Goal: Information Seeking & Learning: Find specific fact

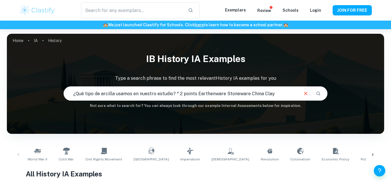
type input "¿Qué tipo de arcilla usamos en nuestro estudio? * 2 points Earthenware Stonewar…"
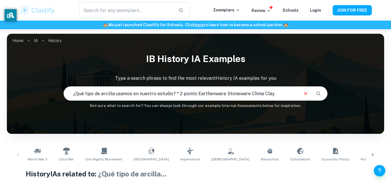
click at [288, 91] on input "¿Qué tipo de arcilla usamos en nuestro estudio? * 2 points Earthenware Stonewar…" at bounding box center [181, 94] width 235 height 16
click at [225, 91] on input "¿Qué tipo de arcilla usamos en nuestro estudio? * 2 points Earthenware Stonewar…" at bounding box center [181, 94] width 235 height 16
click at [224, 96] on input "¿Qué tipo de arcilla usamos en nuestro estudio? * 2 points Earthenware Stonewar…" at bounding box center [181, 94] width 235 height 16
click at [277, 96] on input "¿Qué tipo de arcilla usamos en nuestro estudio? * 2 points Earthenware Stonewar…" at bounding box center [181, 94] width 235 height 16
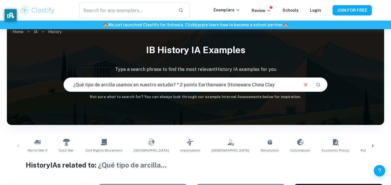
scroll to position [8, 0]
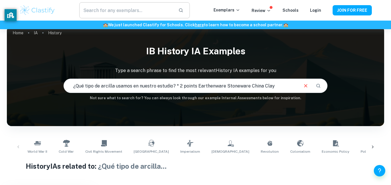
click at [140, 11] on input "text" at bounding box center [126, 10] width 95 height 16
paste input "¿Qué tipo de arcilla usamos en nuestro estudio? * 2 points Earthenware Stonewar…"
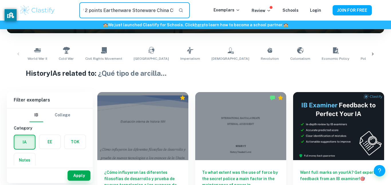
scroll to position [102, 0]
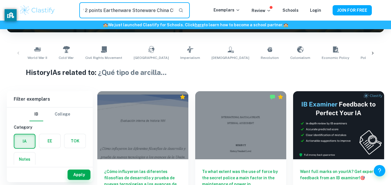
type input "¿Qué tipo de arcilla usamos en nuestro estudio? * 2 points Earthenware Stonewar…"
click at [112, 75] on span "¿Qué tipo de arcilla ..." at bounding box center [132, 72] width 69 height 8
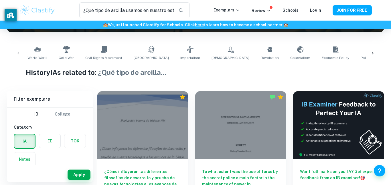
click at [112, 75] on span "¿Qué tipo de arcilla ..." at bounding box center [132, 72] width 69 height 8
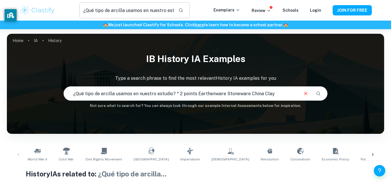
click at [186, 11] on button "button" at bounding box center [181, 10] width 10 height 10
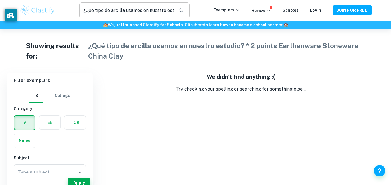
click at [146, 8] on input "¿Qué tipo de arcilla usamos en nuestro estudio? * 2 points Earthenware Stonewar…" at bounding box center [126, 10] width 95 height 16
click at [150, 11] on input "¿Qué tipo de arcilla usamos en nuestro estudio? * 2 points Earthenware Stonewar…" at bounding box center [126, 10] width 95 height 16
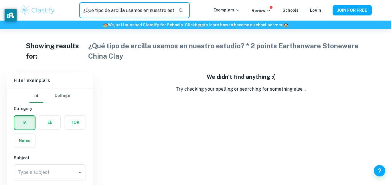
scroll to position [38, 0]
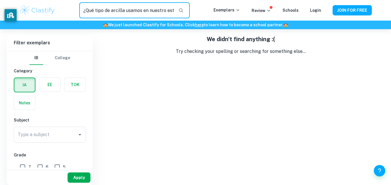
click at [75, 175] on button "Apply" at bounding box center [79, 178] width 23 height 10
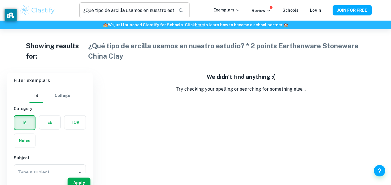
click at [180, 10] on button "button" at bounding box center [181, 10] width 10 height 10
click at [173, 11] on input "¿Qué tipo de arcilla usamos en nuestro estudio? * 2 points Earthenware Stonewar…" at bounding box center [126, 10] width 95 height 16
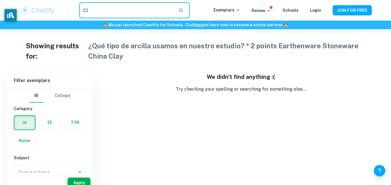
type input "C"
paste input "La arcilla diluida que se puede usar como pegamento para cerámica, para moldes …"
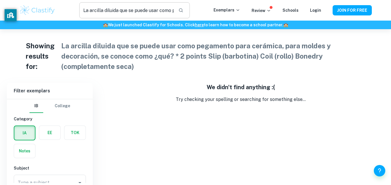
click at [153, 15] on input "La arcilla diluida que se puede usar como pegamento para cerámica, para moldes …" at bounding box center [126, 10] width 95 height 16
click at [134, 9] on input "La arcilla diluida que se puede usar como pegamento para cerámica, para moldes …" at bounding box center [126, 10] width 95 height 16
click at [183, 10] on icon "button" at bounding box center [181, 10] width 5 height 5
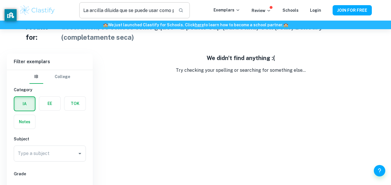
click at [148, 12] on input "La arcilla diluida que se puede usar como pegamento para cerámica, para moldes …" at bounding box center [126, 10] width 95 height 16
click at [163, 12] on input "La arcilla diluida que se puede usar como pegamento para cerámica, para moldes …" at bounding box center [126, 10] width 95 height 16
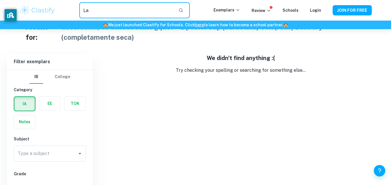
type input "L"
paste input "La arcilla diluida que se puede usar como pegamento para cerámica, para moldes …"
type input "La arcilla diluida que se puede usar como pegamento para cerámica, para moldes …"
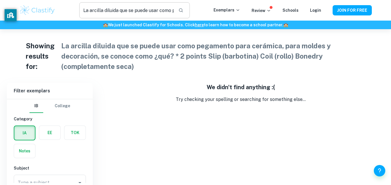
click at [125, 11] on input "La arcilla diluida que se puede usar como pegamento para cerámica, para moldes …" at bounding box center [126, 10] width 95 height 16
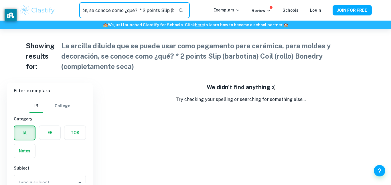
scroll to position [0, 303]
drag, startPoint x: 83, startPoint y: 11, endPoint x: 192, endPoint y: 14, distance: 108.7
click at [190, 14] on div "La arcilla diluida que se puede usar como pegamento para cerámica, para moldes …" at bounding box center [134, 10] width 111 height 16
paste input "La arcilla diluida que se puede usar como pegamento para cerámica, para moldes …"
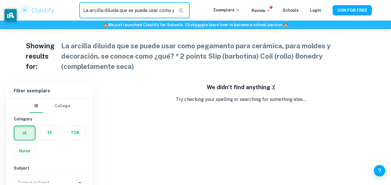
scroll to position [0, 156]
type input "La arcilla diluida que se puede usar como pegamento para cerámica, para moldes …"
